Goal: Information Seeking & Learning: Learn about a topic

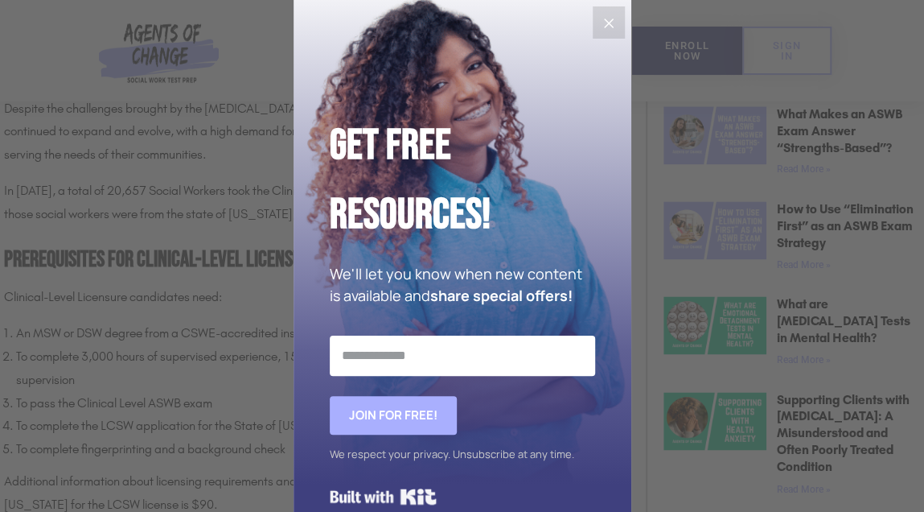
scroll to position [909, 0]
click at [599, 31] on icon "Close" at bounding box center [608, 23] width 19 height 19
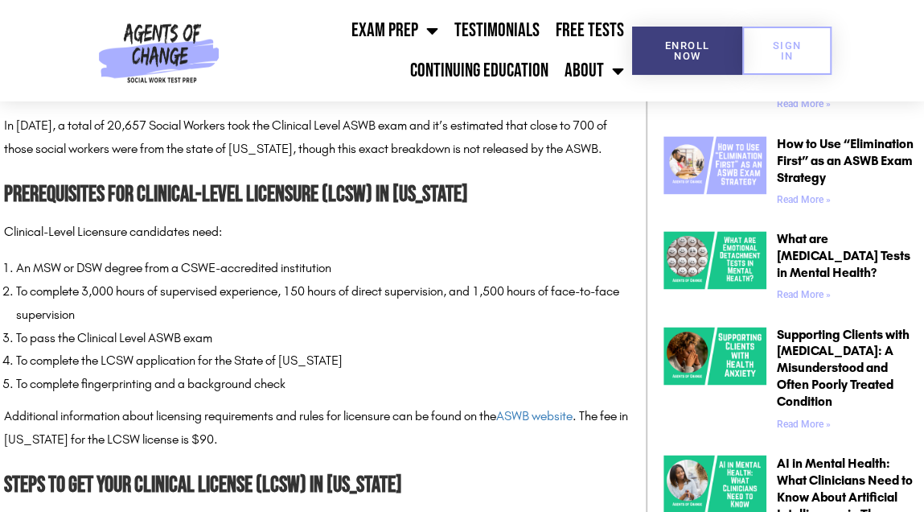
scroll to position [974, 0]
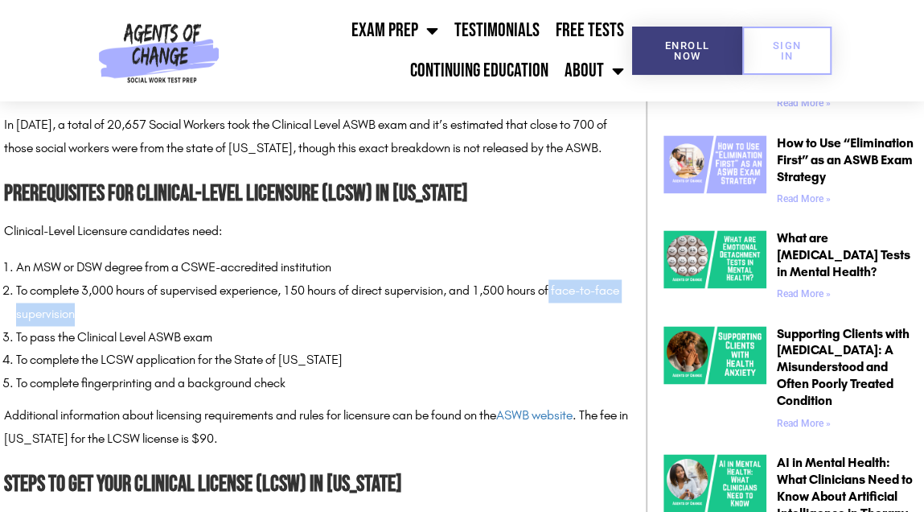
drag, startPoint x: 561, startPoint y: 292, endPoint x: 121, endPoint y: 321, distance: 440.2
click at [121, 321] on li "To complete 3,000 hours of supervised experience, 150 hours of direct supervisi…" at bounding box center [323, 302] width 614 height 47
copy li "face-to-face supervision"
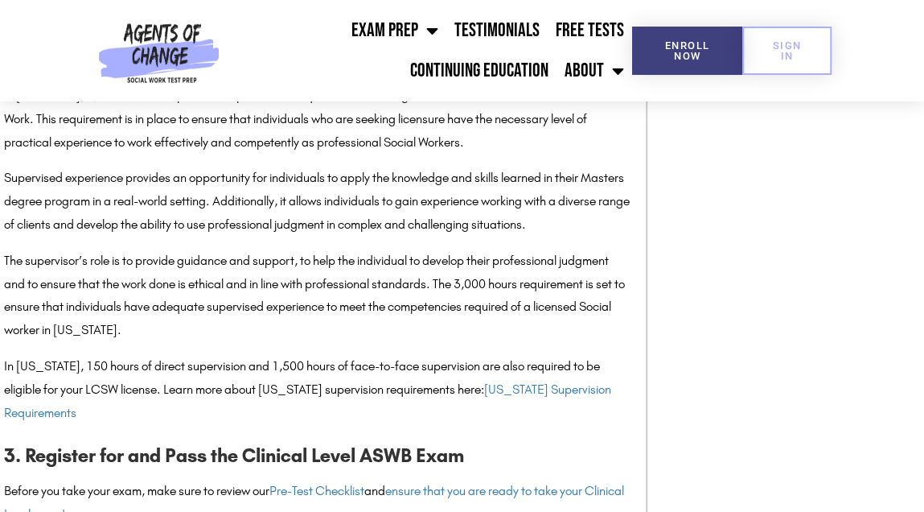
scroll to position [1787, 0]
